Goal: Transaction & Acquisition: Purchase product/service

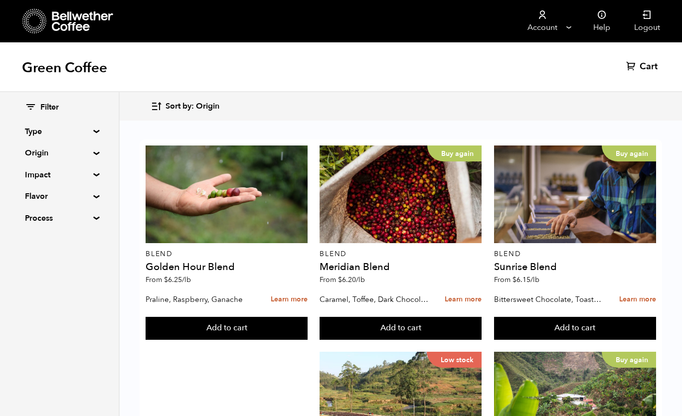
scroll to position [460, 0]
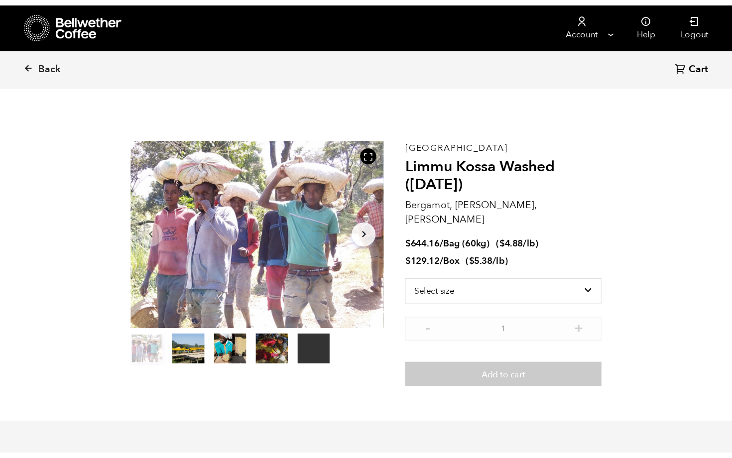
scroll to position [433, 426]
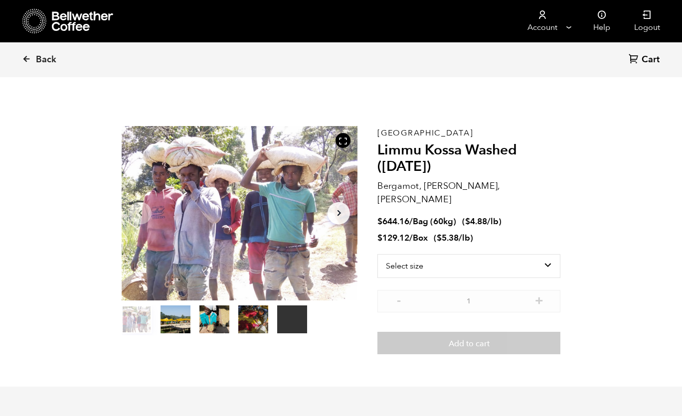
click at [182, 312] on button "item 1" at bounding box center [175, 321] width 30 height 28
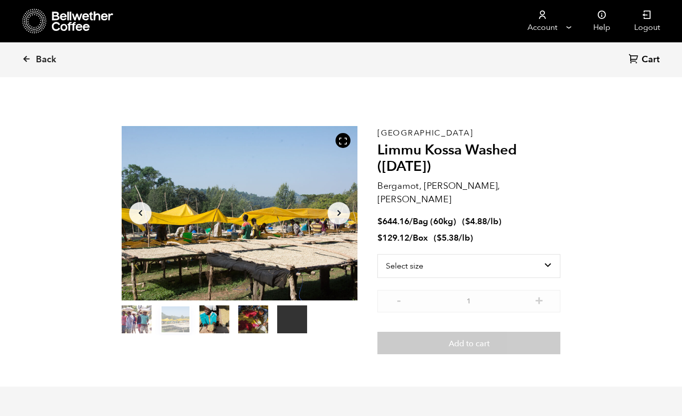
click at [259, 324] on button "item 3" at bounding box center [253, 321] width 30 height 28
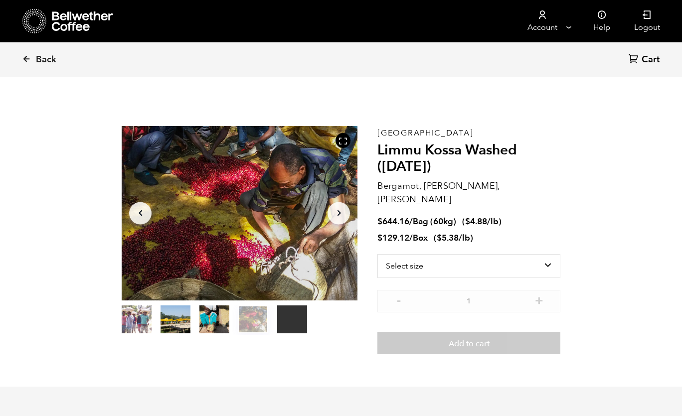
click at [232, 325] on ol "item 0 item 1 item 2 item 3 item 4" at bounding box center [214, 321] width 185 height 28
click at [218, 327] on button "item 2" at bounding box center [214, 321] width 30 height 28
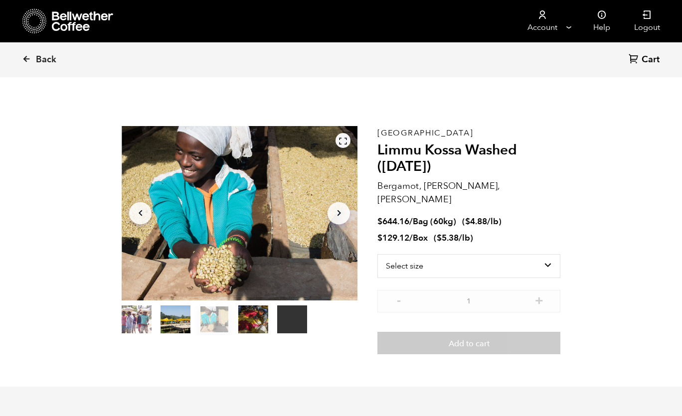
click at [347, 137] on icon at bounding box center [342, 141] width 9 height 9
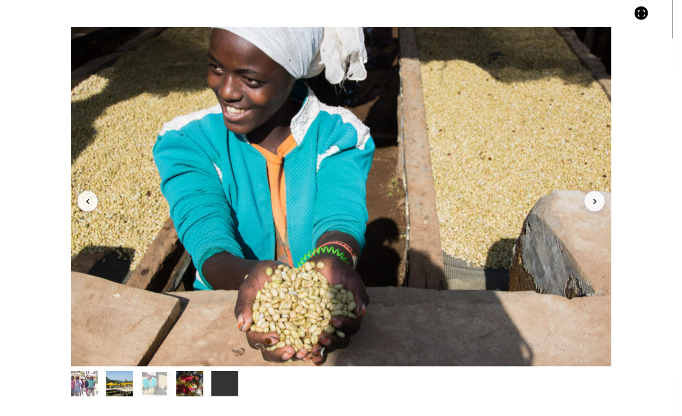
scroll to position [433, 531]
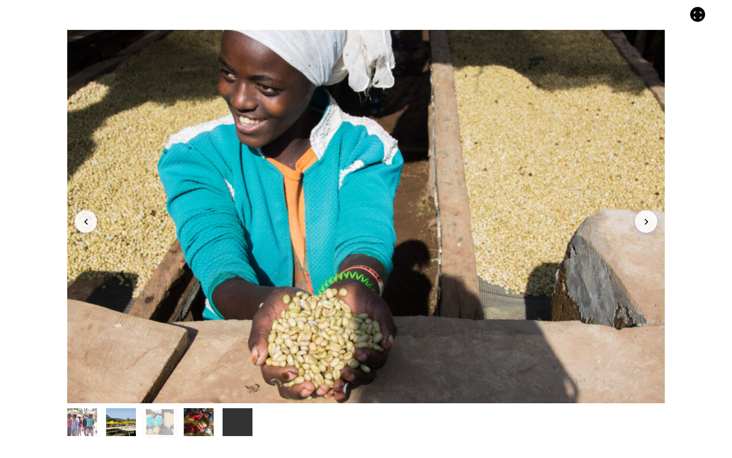
click at [112, 415] on button "item 1" at bounding box center [121, 425] width 30 height 28
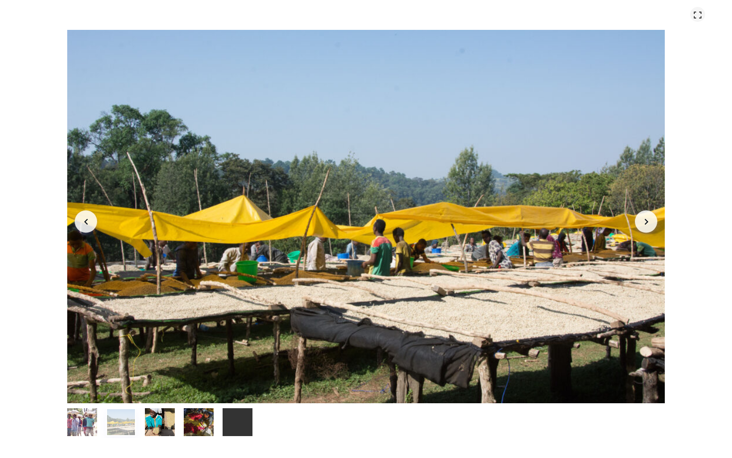
click at [681, 12] on icon at bounding box center [697, 14] width 9 height 9
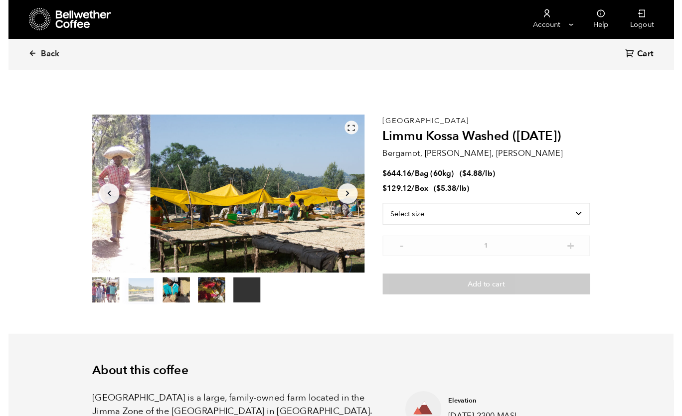
scroll to position [49385, 49392]
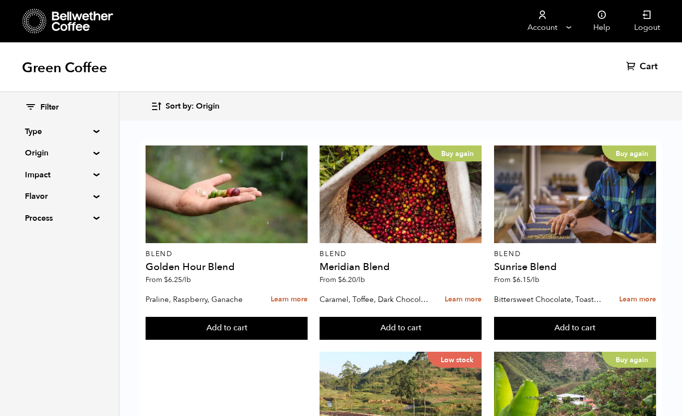
scroll to position [984, 0]
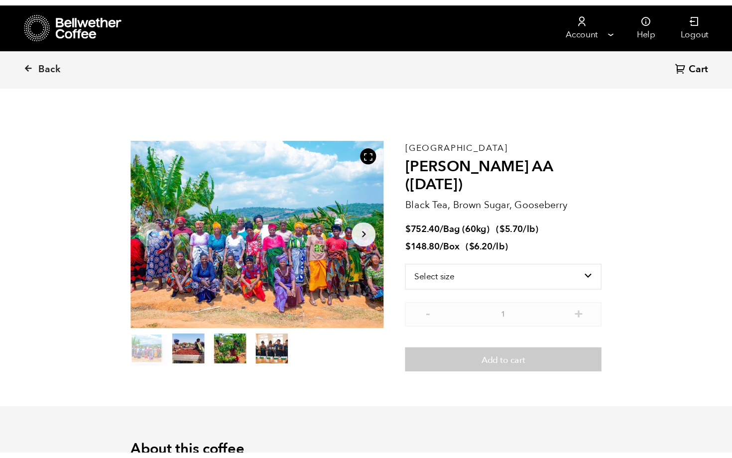
scroll to position [433, 426]
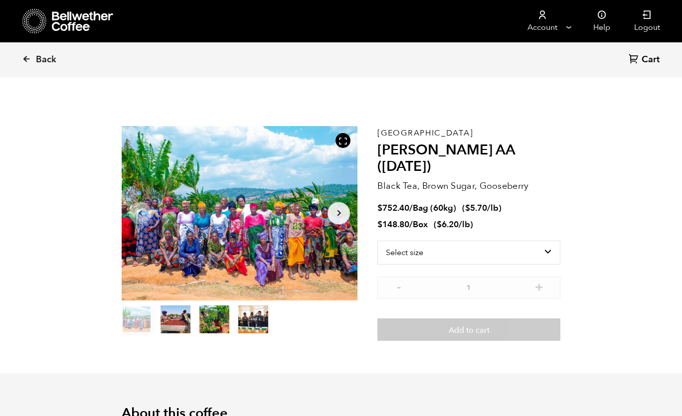
click at [132, 323] on button "item 0" at bounding box center [137, 321] width 30 height 28
click at [175, 321] on button "item 1" at bounding box center [175, 321] width 30 height 28
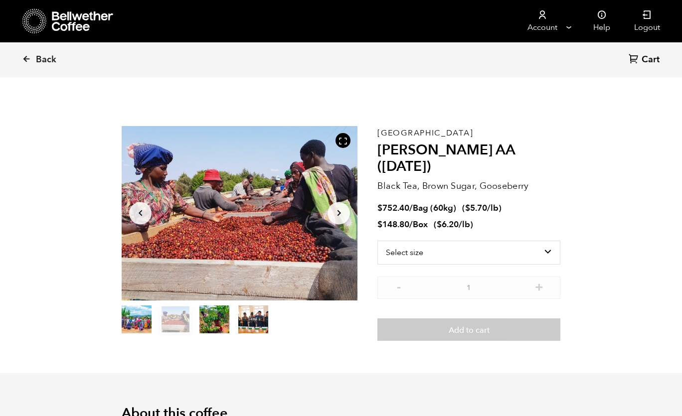
click at [204, 322] on button "item 2" at bounding box center [214, 321] width 30 height 28
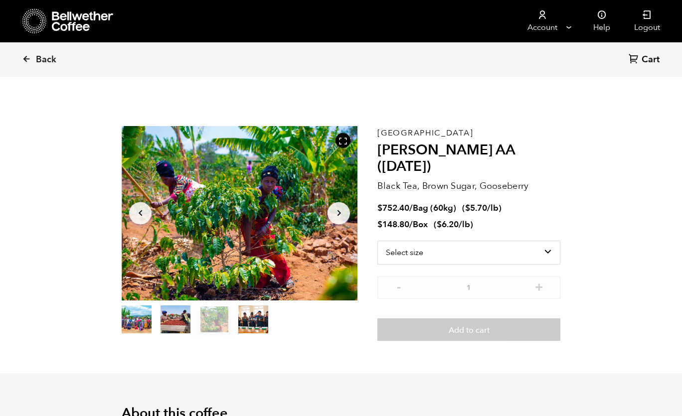
click at [255, 325] on button "item 3" at bounding box center [253, 321] width 30 height 28
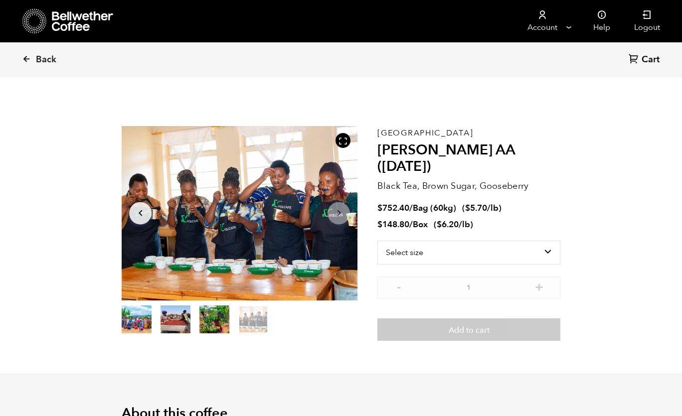
click at [173, 321] on button "item 1" at bounding box center [175, 321] width 30 height 28
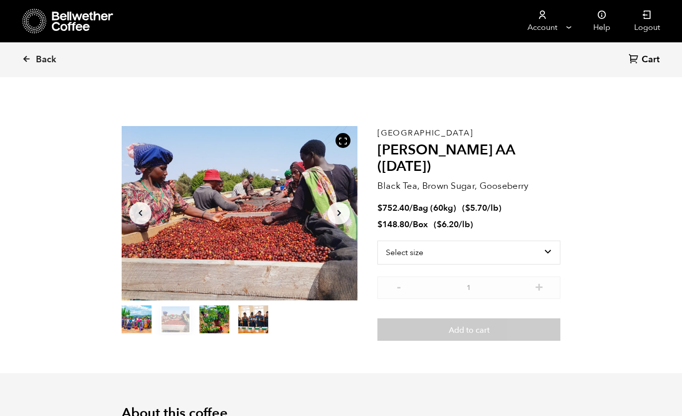
click at [143, 322] on button "item 0" at bounding box center [137, 321] width 30 height 28
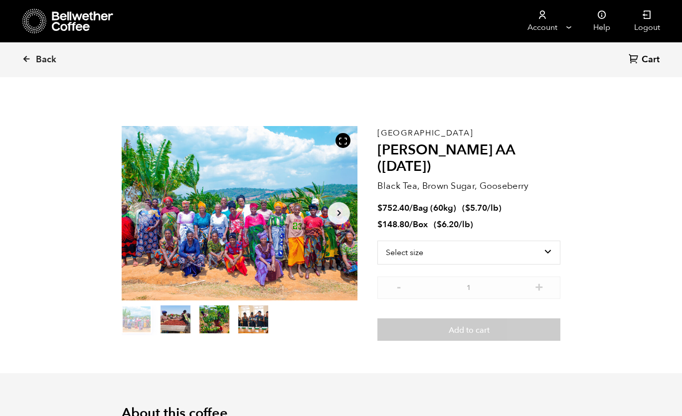
click at [172, 319] on button "item 1" at bounding box center [175, 321] width 30 height 28
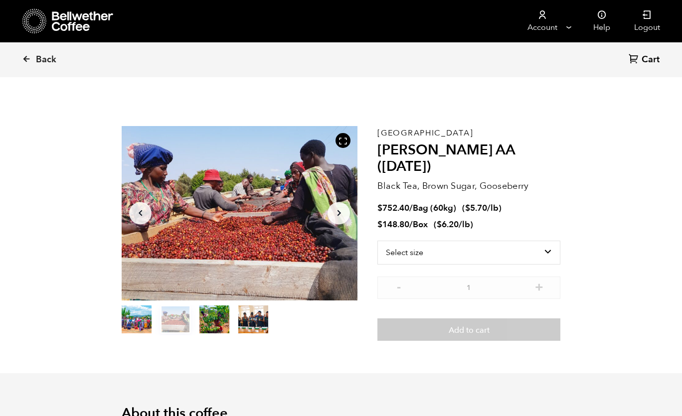
click at [202, 316] on button "item 2" at bounding box center [214, 321] width 30 height 28
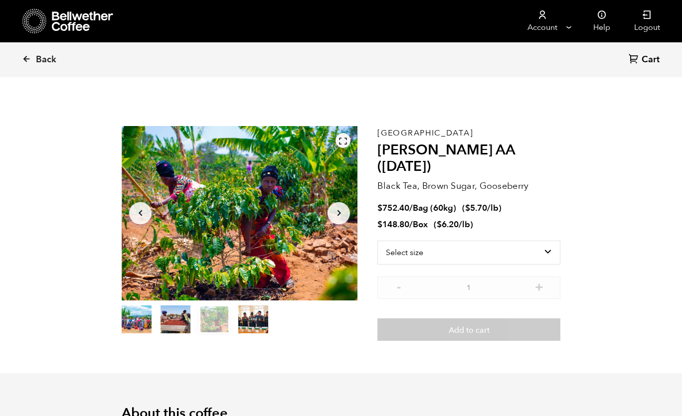
click at [343, 138] on icon at bounding box center [342, 141] width 9 height 9
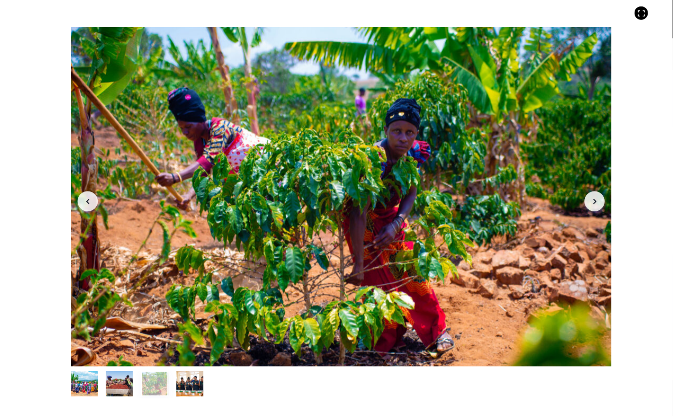
scroll to position [433, 531]
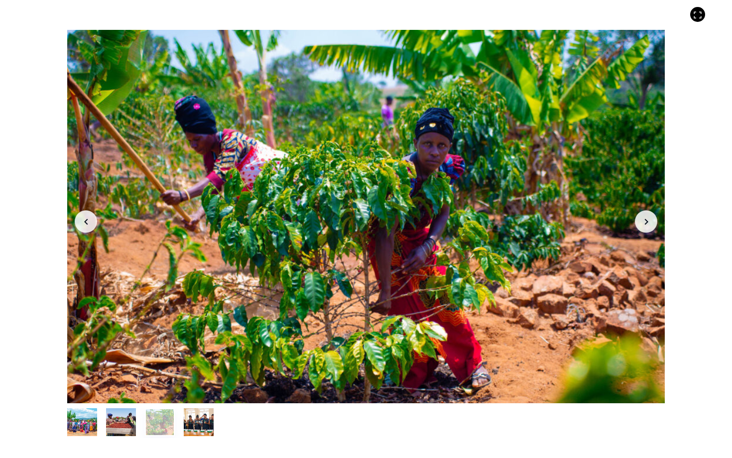
click at [158, 415] on button "item 2" at bounding box center [160, 425] width 30 height 28
click at [119, 415] on button "item 1" at bounding box center [121, 425] width 30 height 28
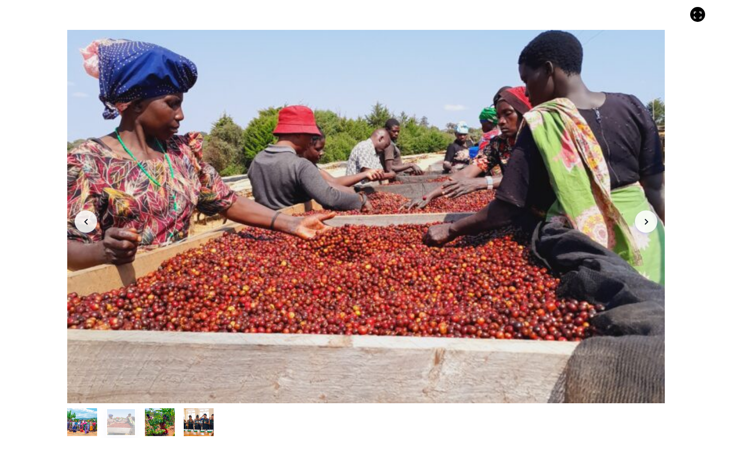
click at [87, 415] on button "item 0" at bounding box center [82, 425] width 30 height 28
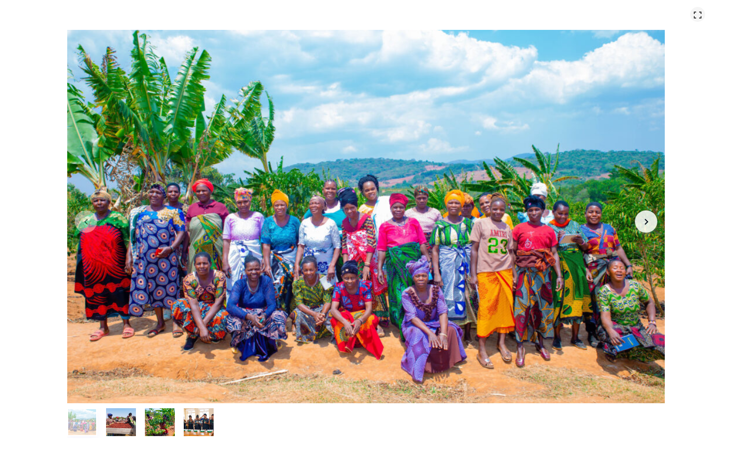
click at [681, 19] on icon at bounding box center [697, 14] width 9 height 9
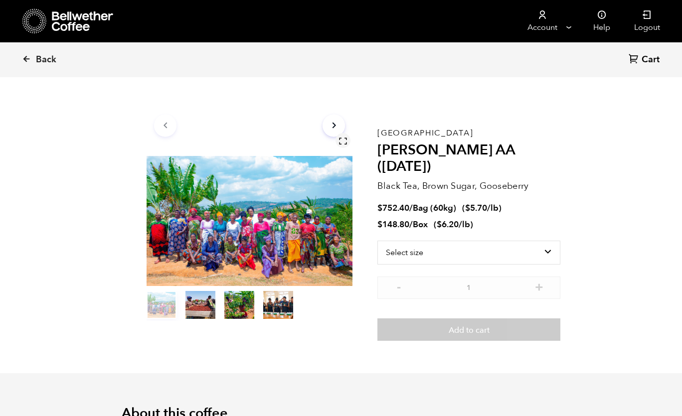
scroll to position [49385, 49392]
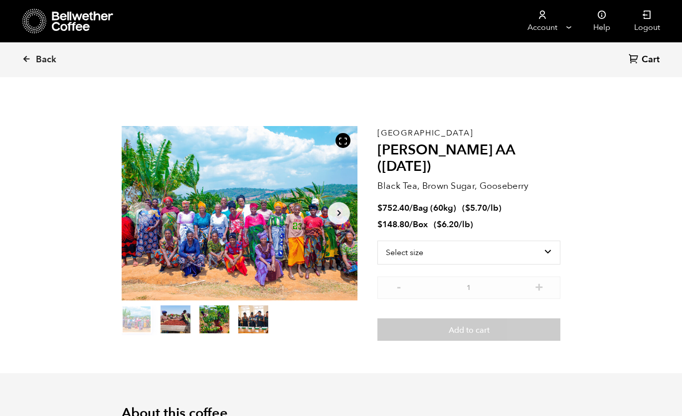
click at [431, 152] on h2 "Usawa Kahawa AA (FEB 25)" at bounding box center [468, 158] width 183 height 33
click at [379, 147] on h2 "Usawa Kahawa AA (FEB 25)" at bounding box center [468, 158] width 183 height 33
drag, startPoint x: 379, startPoint y: 147, endPoint x: 495, endPoint y: 146, distance: 116.6
click at [495, 146] on h2 "Usawa Kahawa AA (FEB 25)" at bounding box center [468, 158] width 183 height 33
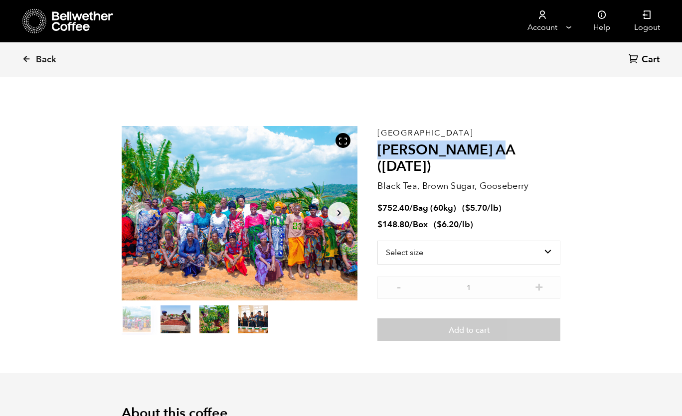
click at [475, 146] on h2 "Usawa Kahawa AA (FEB 25)" at bounding box center [468, 158] width 183 height 33
drag, startPoint x: 475, startPoint y: 146, endPoint x: 389, endPoint y: 146, distance: 86.2
click at [389, 146] on h2 "Usawa Kahawa AA (FEB 25)" at bounding box center [468, 158] width 183 height 33
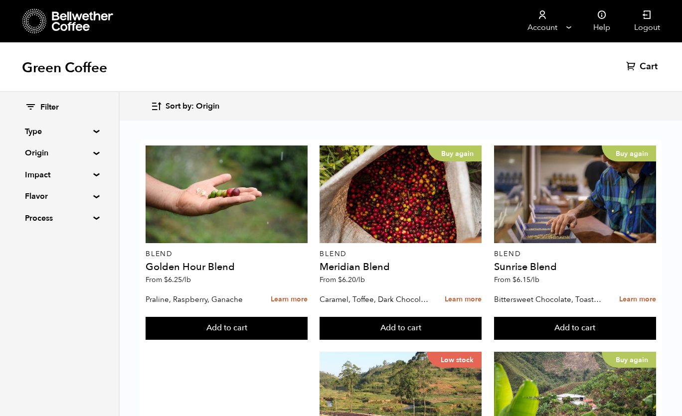
scroll to position [447, 0]
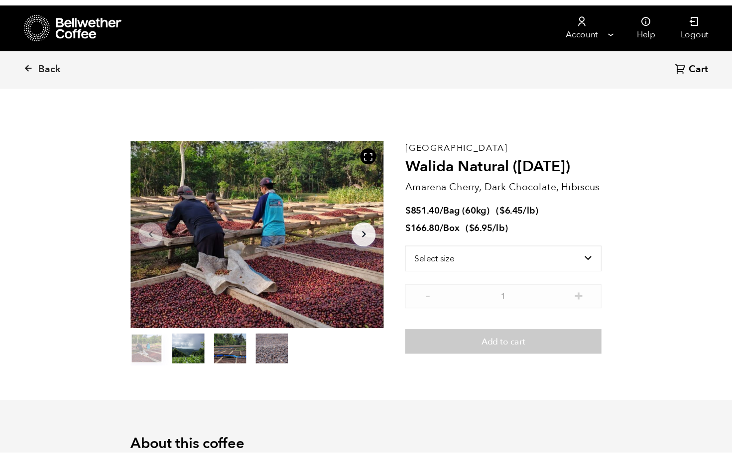
scroll to position [433, 426]
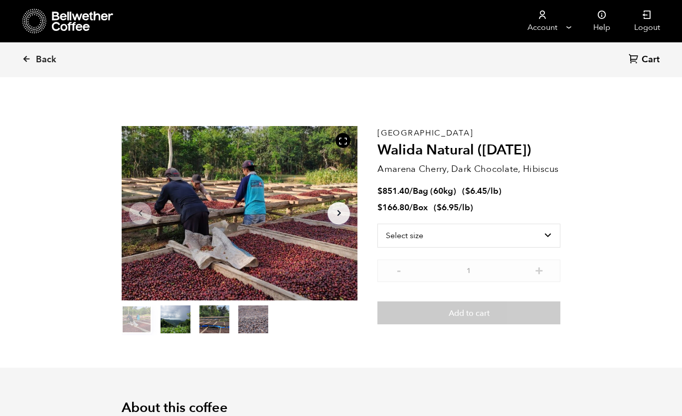
click at [172, 322] on button "item 1" at bounding box center [175, 321] width 30 height 28
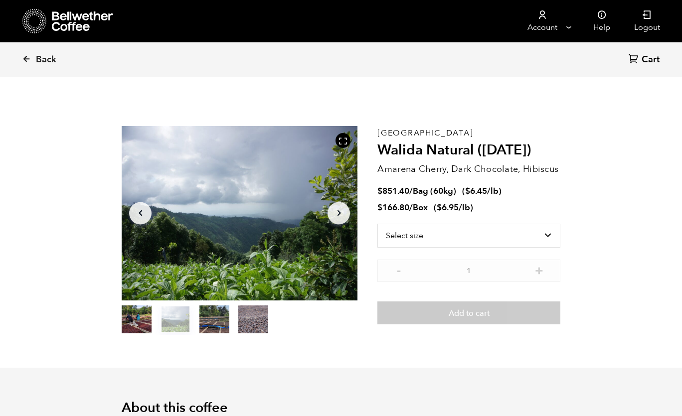
click at [199, 224] on div at bounding box center [240, 213] width 236 height 174
click at [343, 137] on icon at bounding box center [342, 141] width 9 height 9
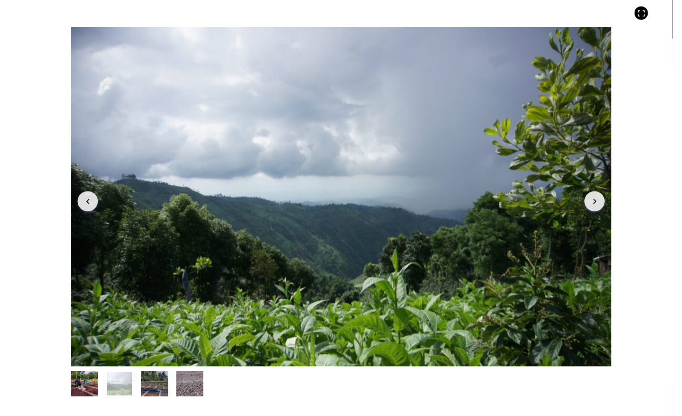
scroll to position [433, 531]
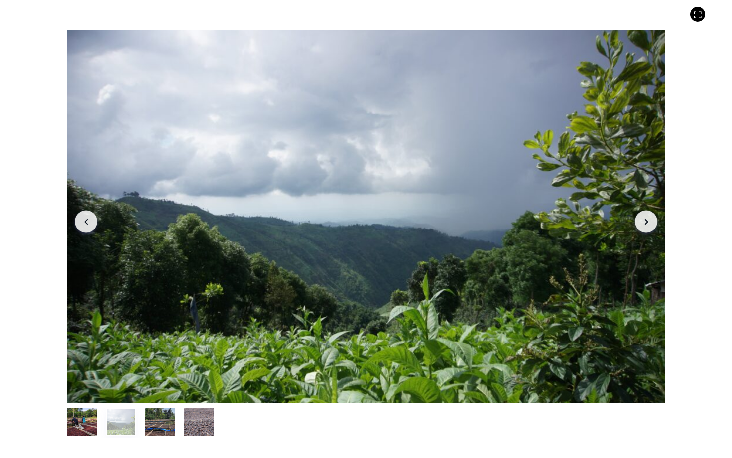
click at [86, 415] on button "item 0" at bounding box center [82, 425] width 30 height 28
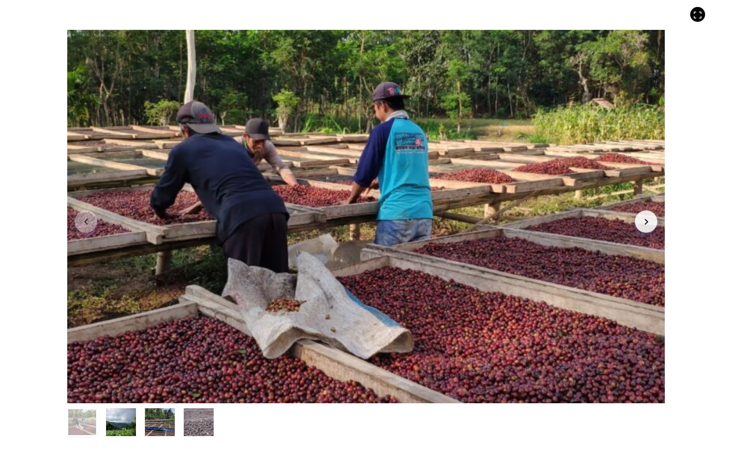
click at [159, 415] on button "item 2" at bounding box center [160, 425] width 30 height 28
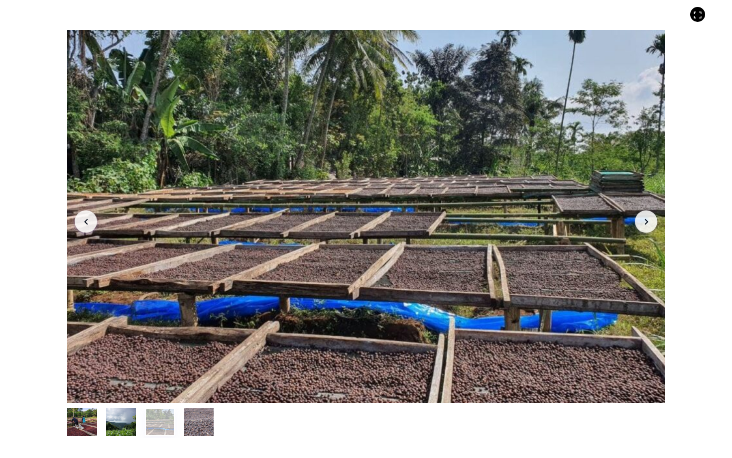
click at [191, 415] on button "item 3" at bounding box center [199, 425] width 30 height 28
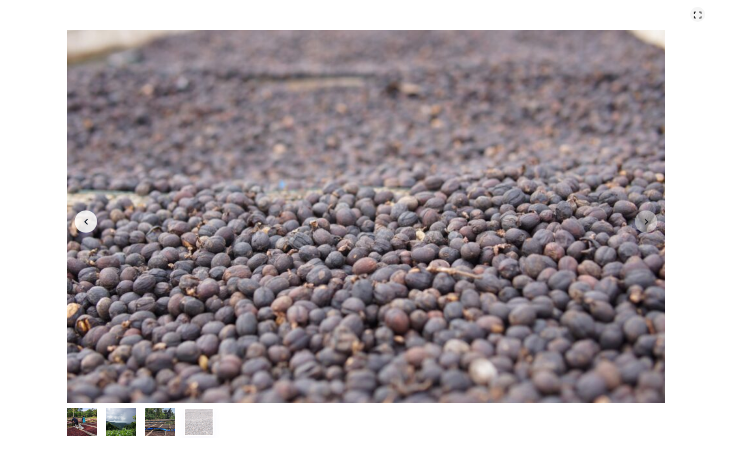
click at [681, 15] on icon at bounding box center [697, 14] width 9 height 9
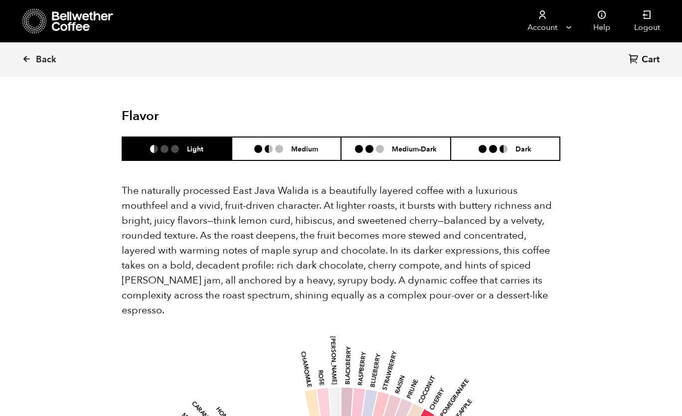
scroll to position [606, 0]
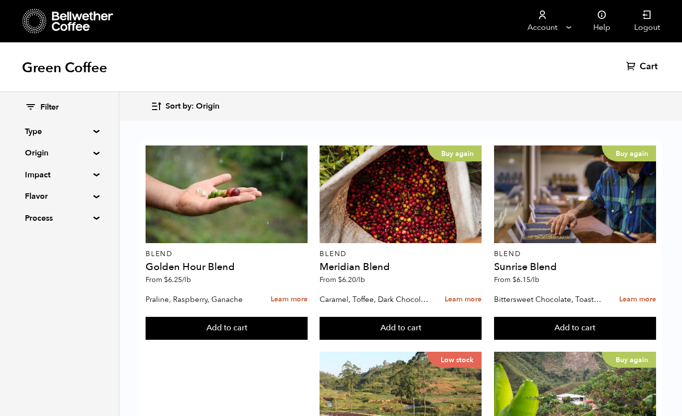
scroll to position [984, 0]
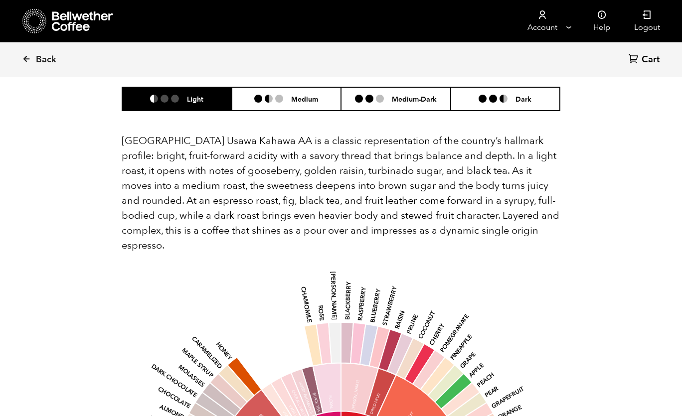
scroll to position [685, 0]
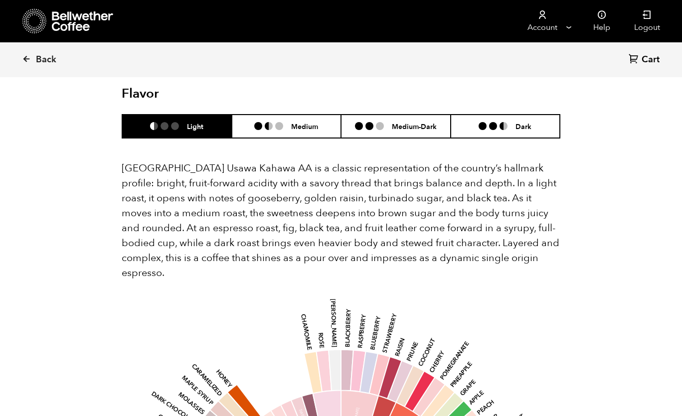
click at [516, 161] on p "Tanzania Usawa Kahawa AA is a classic representation of the country’s hallmark …" at bounding box center [341, 221] width 438 height 120
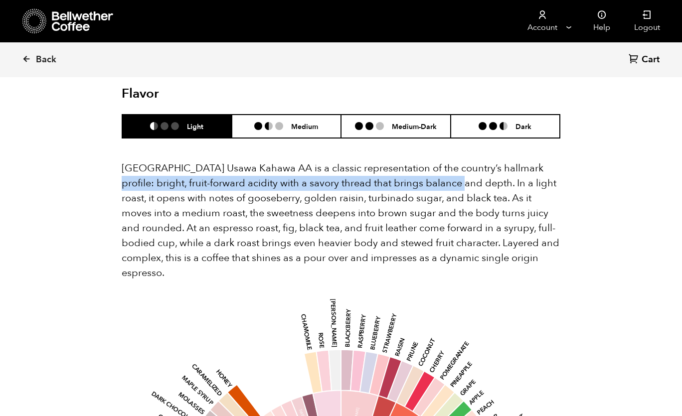
drag, startPoint x: 516, startPoint y: 147, endPoint x: 443, endPoint y: 159, distance: 73.1
click at [443, 161] on p "Tanzania Usawa Kahawa AA is a classic representation of the country’s hallmark …" at bounding box center [341, 221] width 438 height 120
copy p "bright, fruit-forward acidity with a savory thread that brings balance and depth"
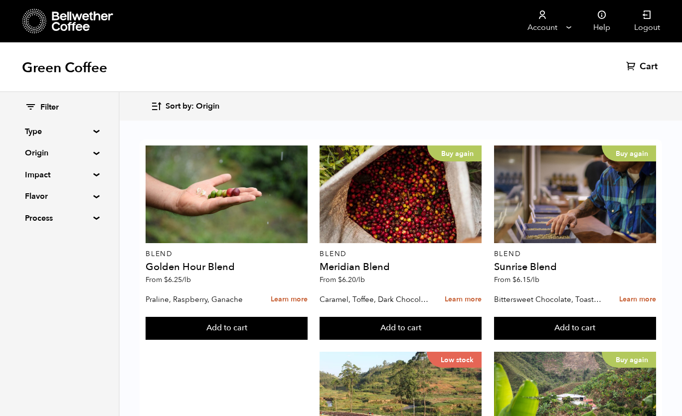
scroll to position [410, 0]
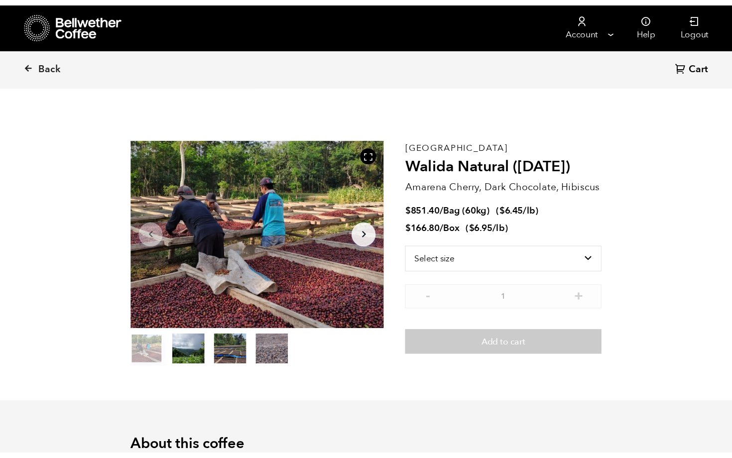
scroll to position [433, 426]
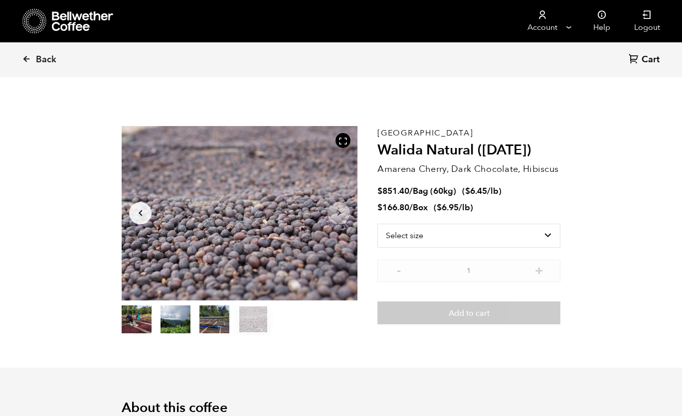
click at [181, 327] on button "item 1" at bounding box center [175, 321] width 30 height 28
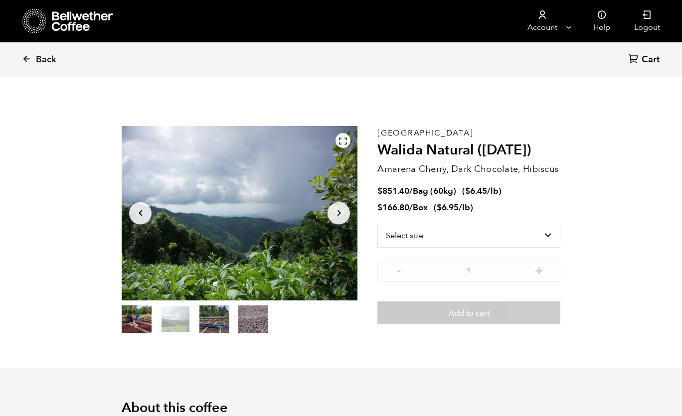
click at [346, 137] on icon at bounding box center [342, 141] width 9 height 9
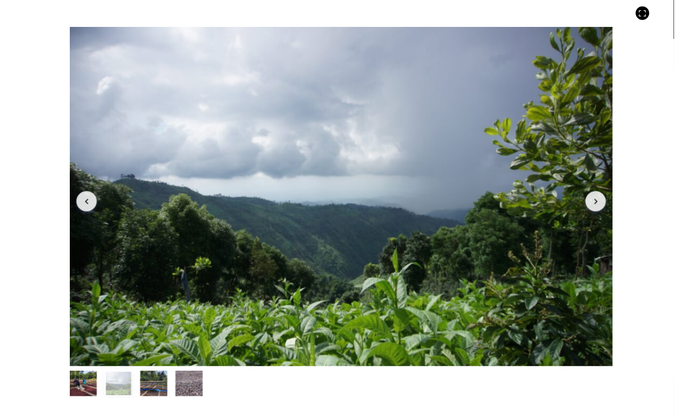
scroll to position [433, 531]
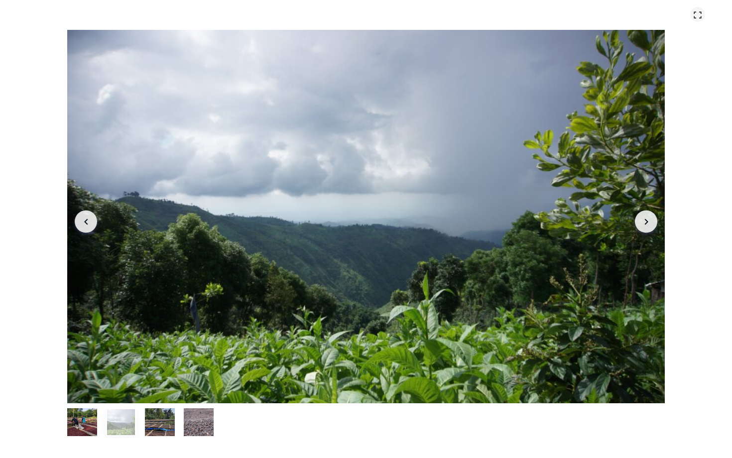
click at [681, 20] on div at bounding box center [697, 14] width 15 height 15
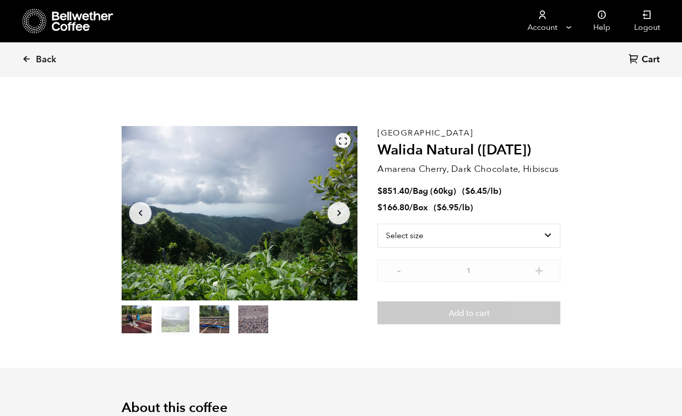
scroll to position [49385, 49392]
click at [137, 328] on button "item 0" at bounding box center [137, 321] width 30 height 28
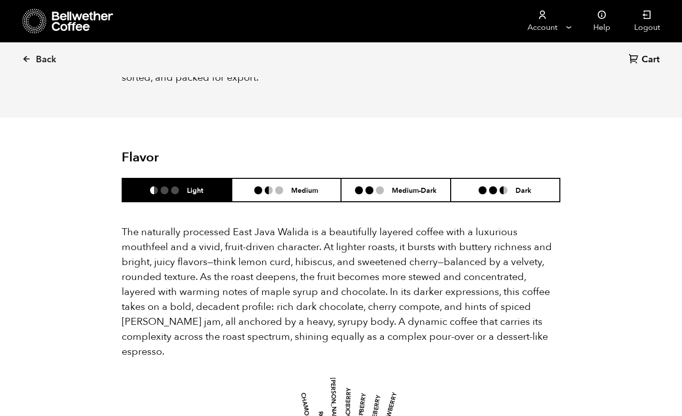
scroll to position [589, 0]
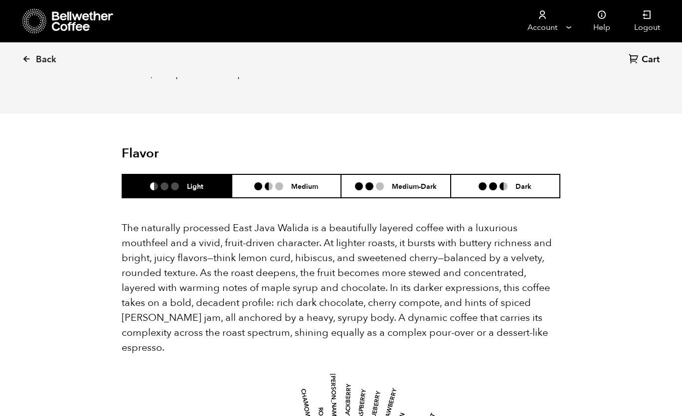
click at [378, 221] on p "The naturally processed East Java Walida is a beautifully layered coffee with a…" at bounding box center [341, 288] width 438 height 135
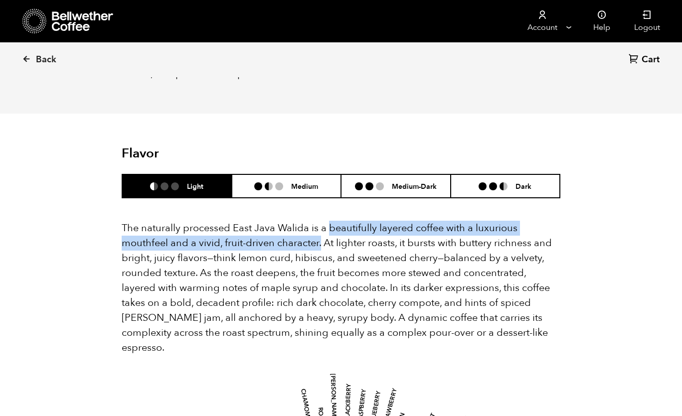
drag, startPoint x: 327, startPoint y: 212, endPoint x: 320, endPoint y: 229, distance: 18.3
click at [320, 229] on p "The naturally processed East Java Walida is a beautifully layered coffee with a…" at bounding box center [341, 288] width 438 height 135
copy p "beautifully layered coffee with a luxurious mouthfeel and a vivid, fruit-driven…"
